Goal: Information Seeking & Learning: Learn about a topic

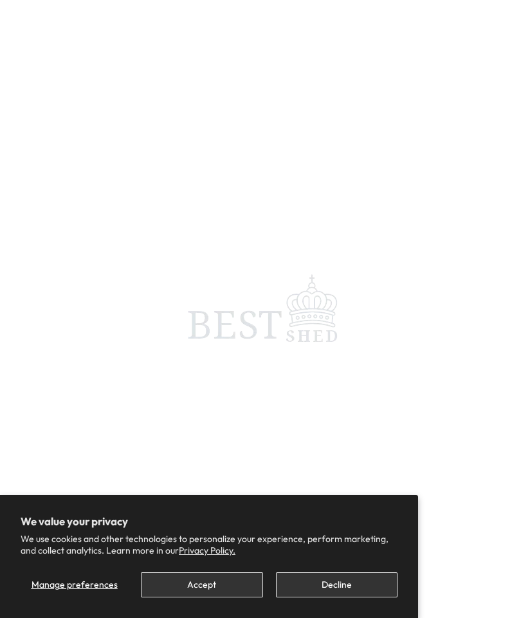
click at [123, 368] on span at bounding box center [260, 309] width 521 height 618
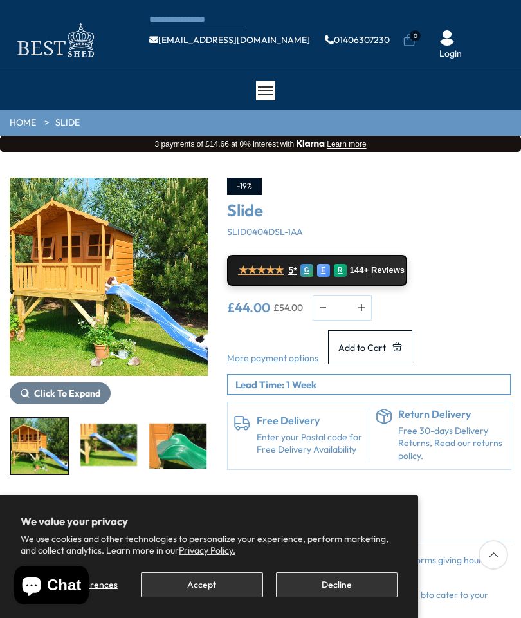
click at [70, 365] on img "1 / 9" at bounding box center [109, 277] width 198 height 198
